Goal: Ask a question

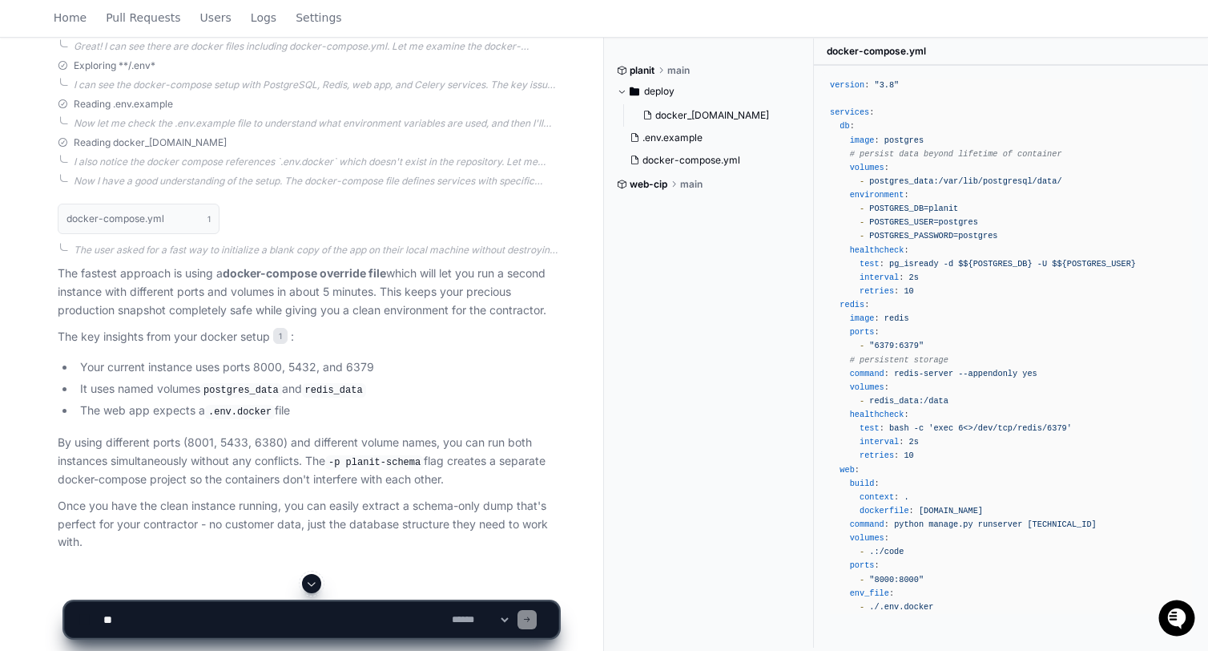
scroll to position [542, 0]
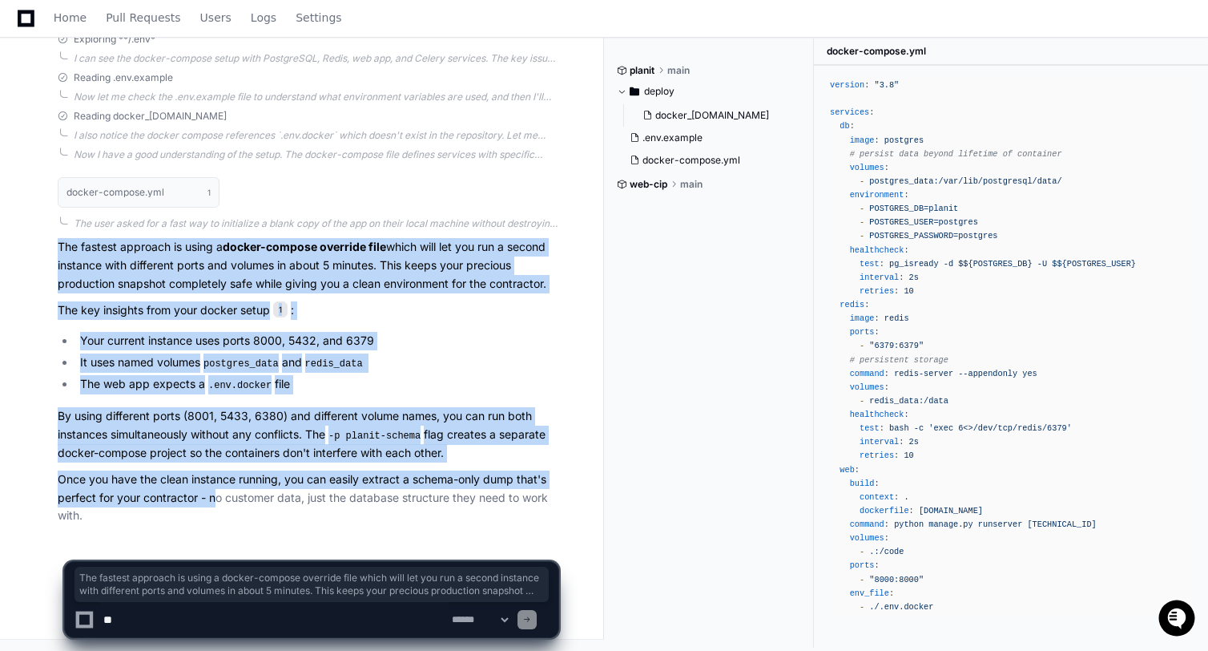
drag, startPoint x: 57, startPoint y: 241, endPoint x: 218, endPoint y: 490, distance: 296.1
click at [216, 489] on div "docker-compose.yml 1 The user asked for a fast way to initialize a blank copy o…" at bounding box center [292, 345] width 533 height 357
click at [218, 490] on p "Once you have the clean instance running, you can easily extract a schema-only …" at bounding box center [308, 497] width 501 height 54
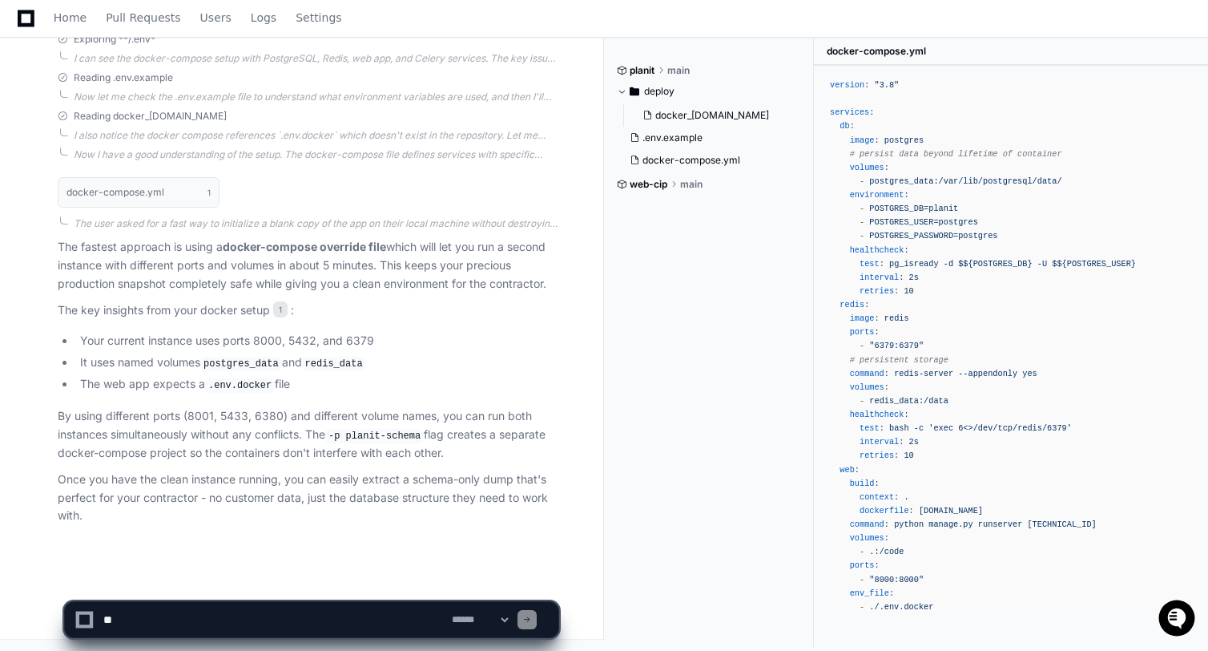
click at [196, 446] on p "By using different ports (8001, 5433, 6380) and different volume names, you can…" at bounding box center [308, 434] width 501 height 55
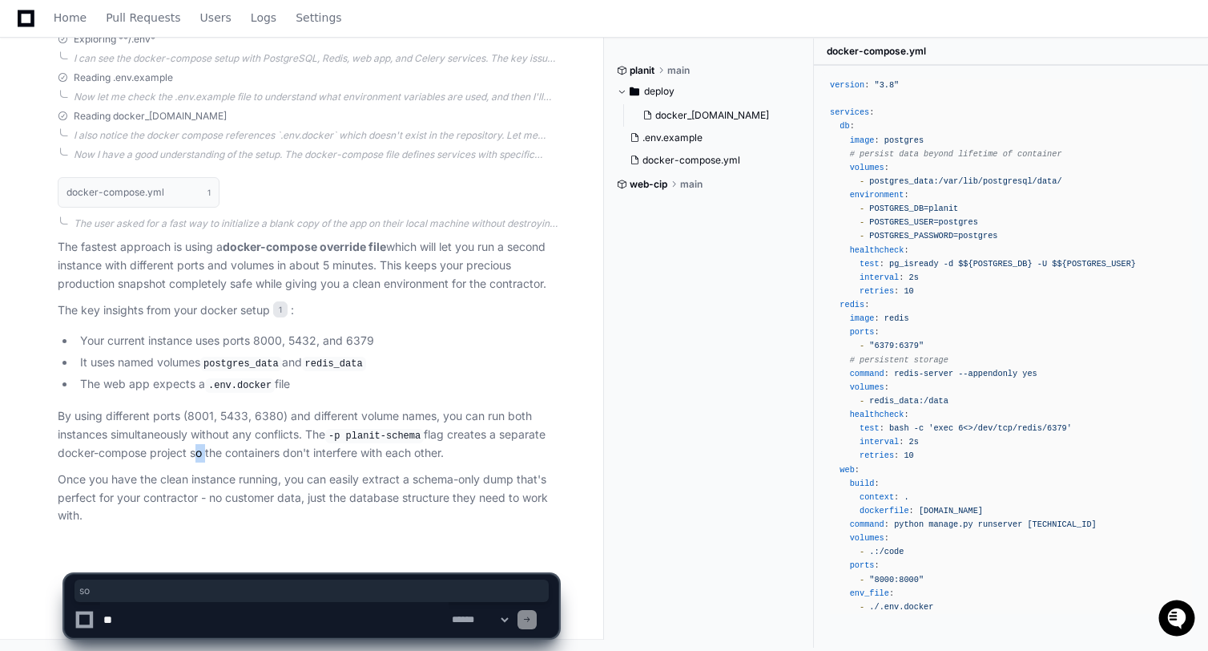
click at [196, 446] on p "By using different ports (8001, 5433, 6380) and different volume names, you can…" at bounding box center [308, 434] width 501 height 55
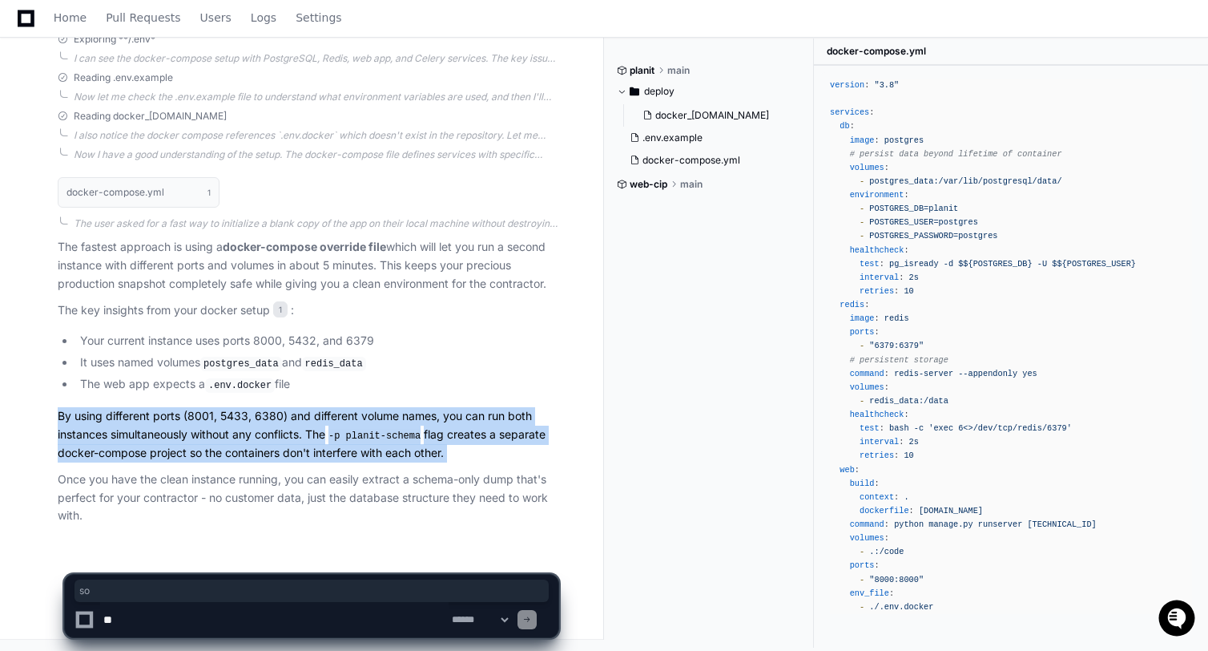
click at [196, 446] on p "By using different ports (8001, 5433, 6380) and different volume names, you can…" at bounding box center [308, 434] width 501 height 55
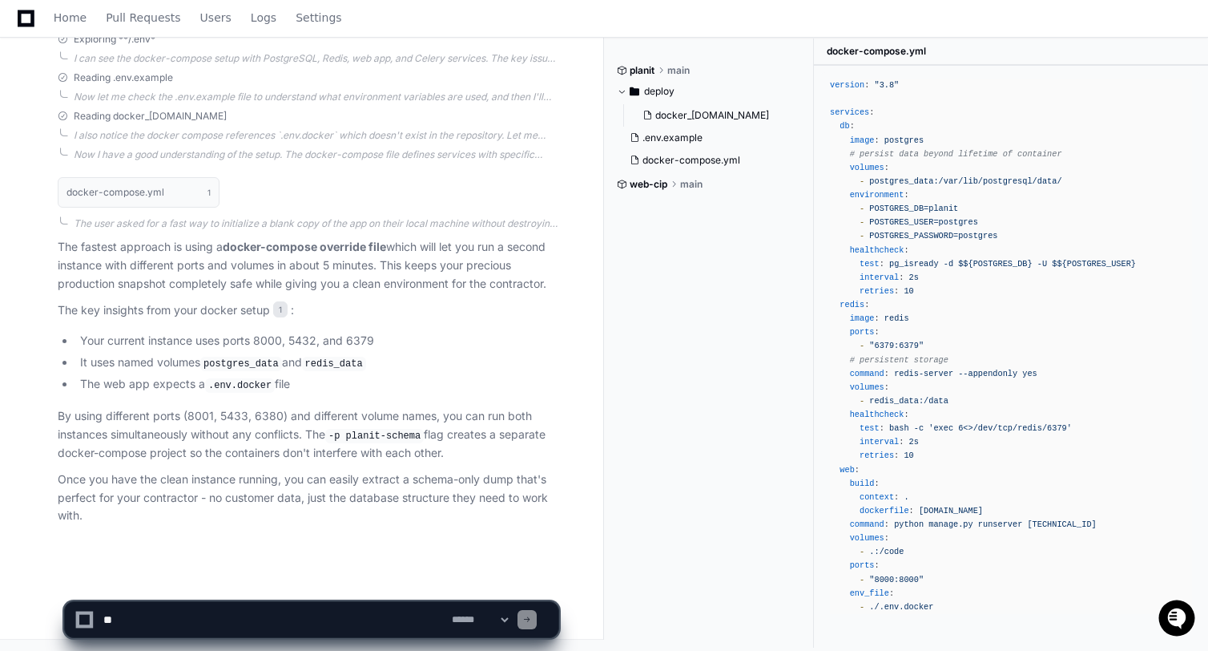
click at [200, 477] on p "Once you have the clean instance running, you can easily extract a schema-only …" at bounding box center [308, 497] width 501 height 54
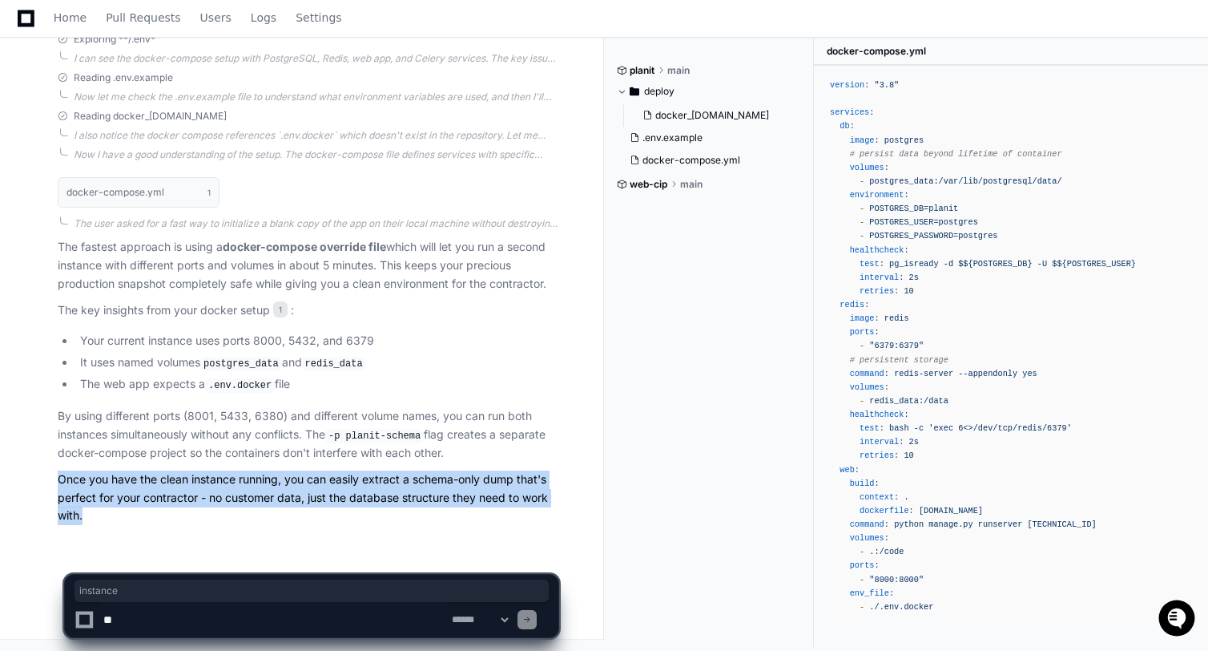
click at [200, 477] on p "Once you have the clean instance running, you can easily extract a schema-only …" at bounding box center [308, 497] width 501 height 54
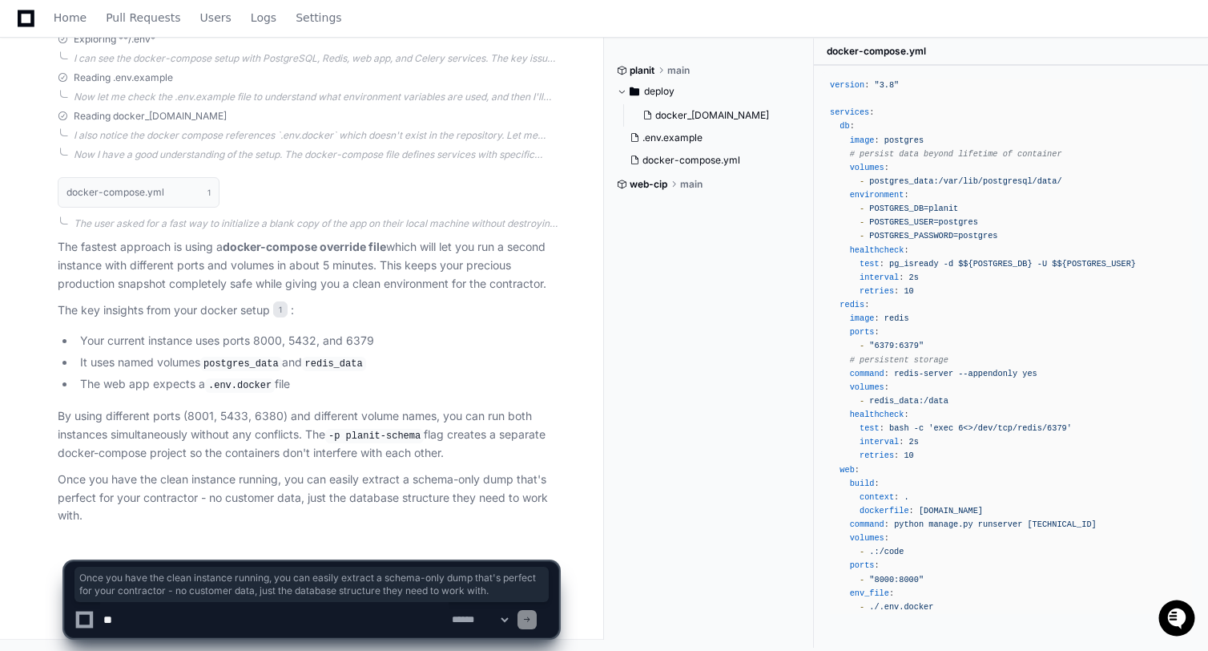
click at [325, 431] on p "By using different ports (8001, 5433, 6380) and different volume names, you can…" at bounding box center [308, 434] width 501 height 55
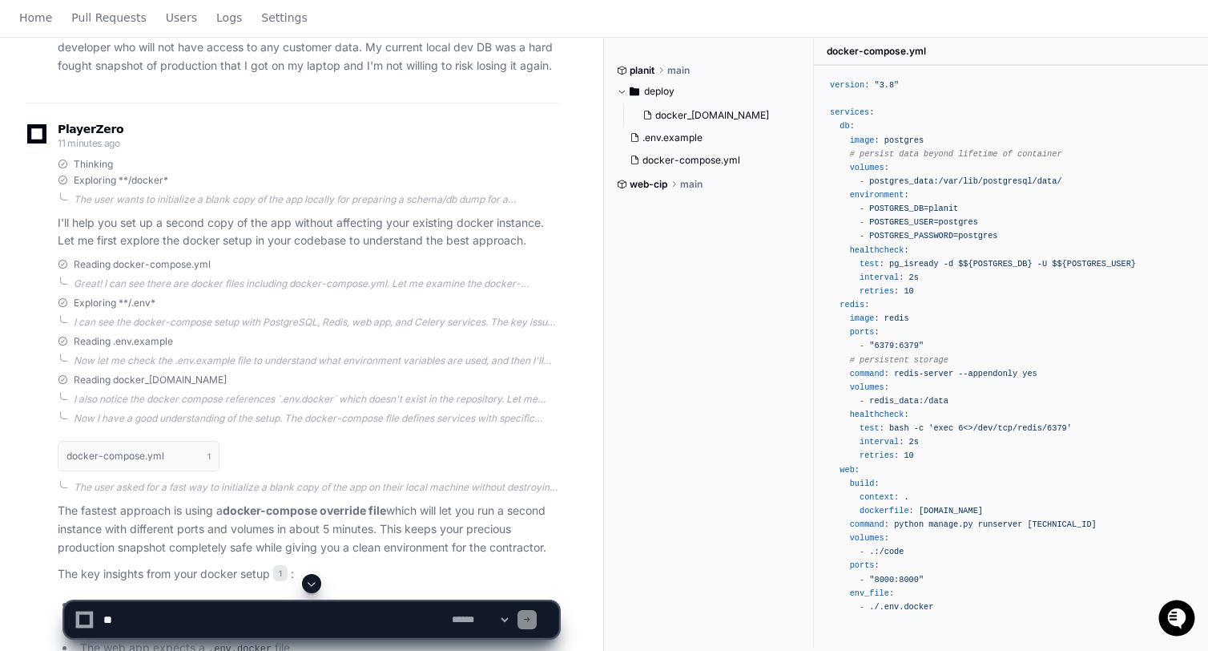
scroll to position [0, 0]
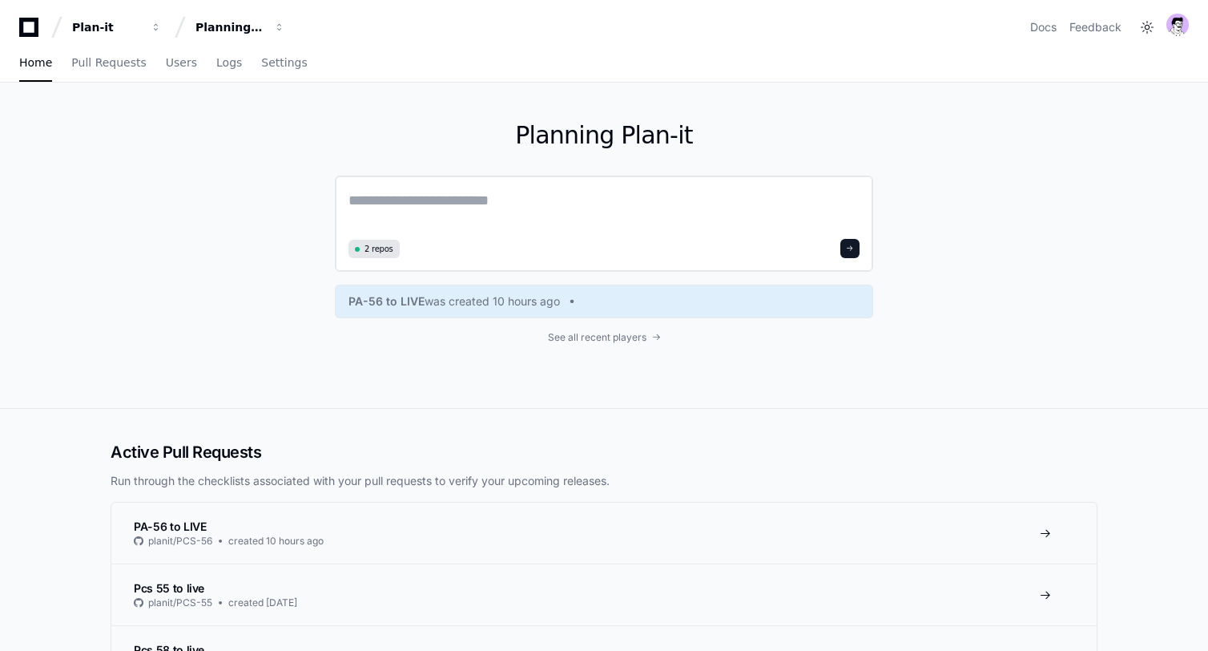
click at [449, 211] on textarea at bounding box center [604, 211] width 511 height 45
